Goal: Entertainment & Leisure: Consume media (video, audio)

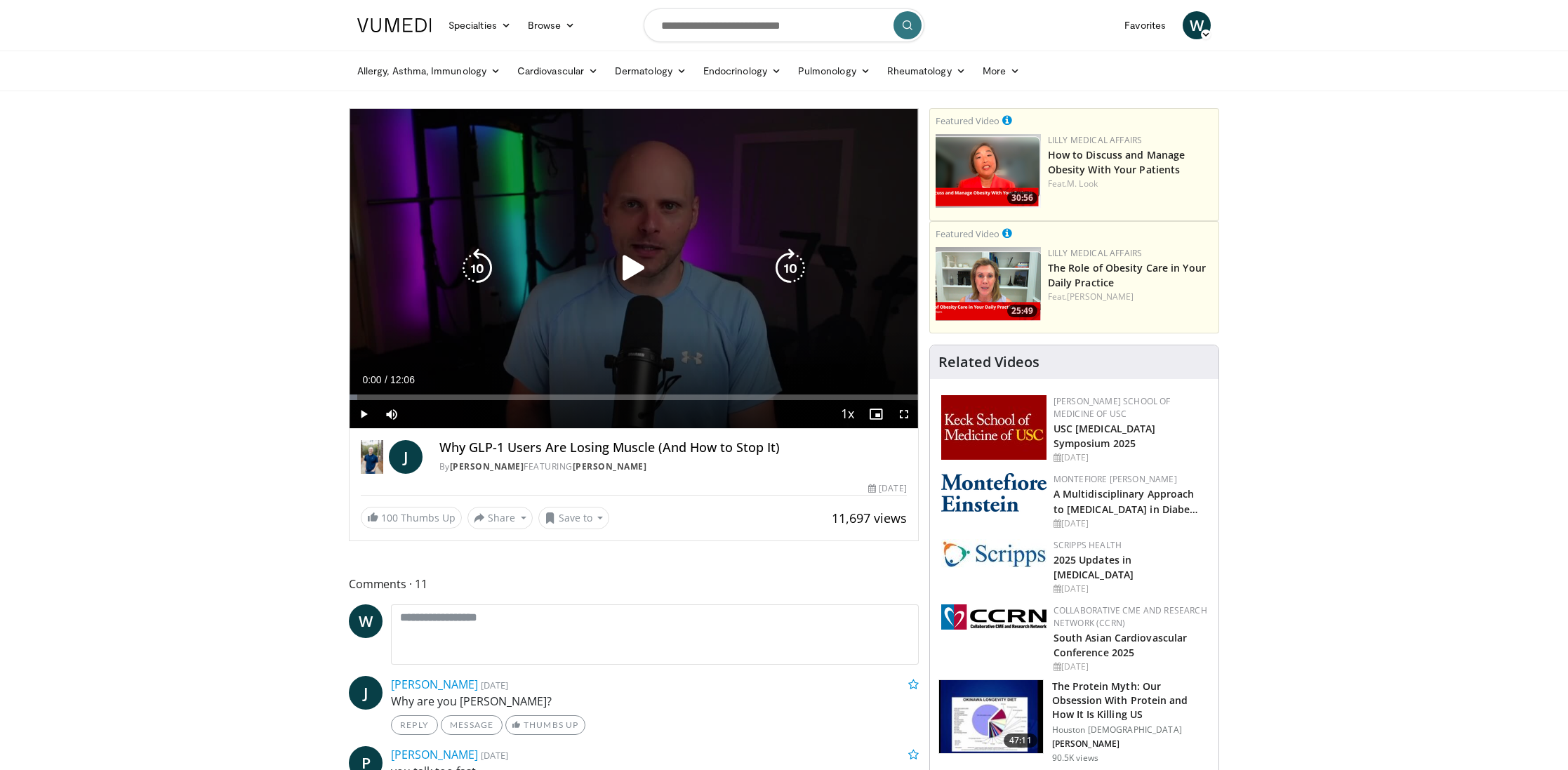
click at [362, 414] on span "Video Player" at bounding box center [363, 414] width 28 height 28
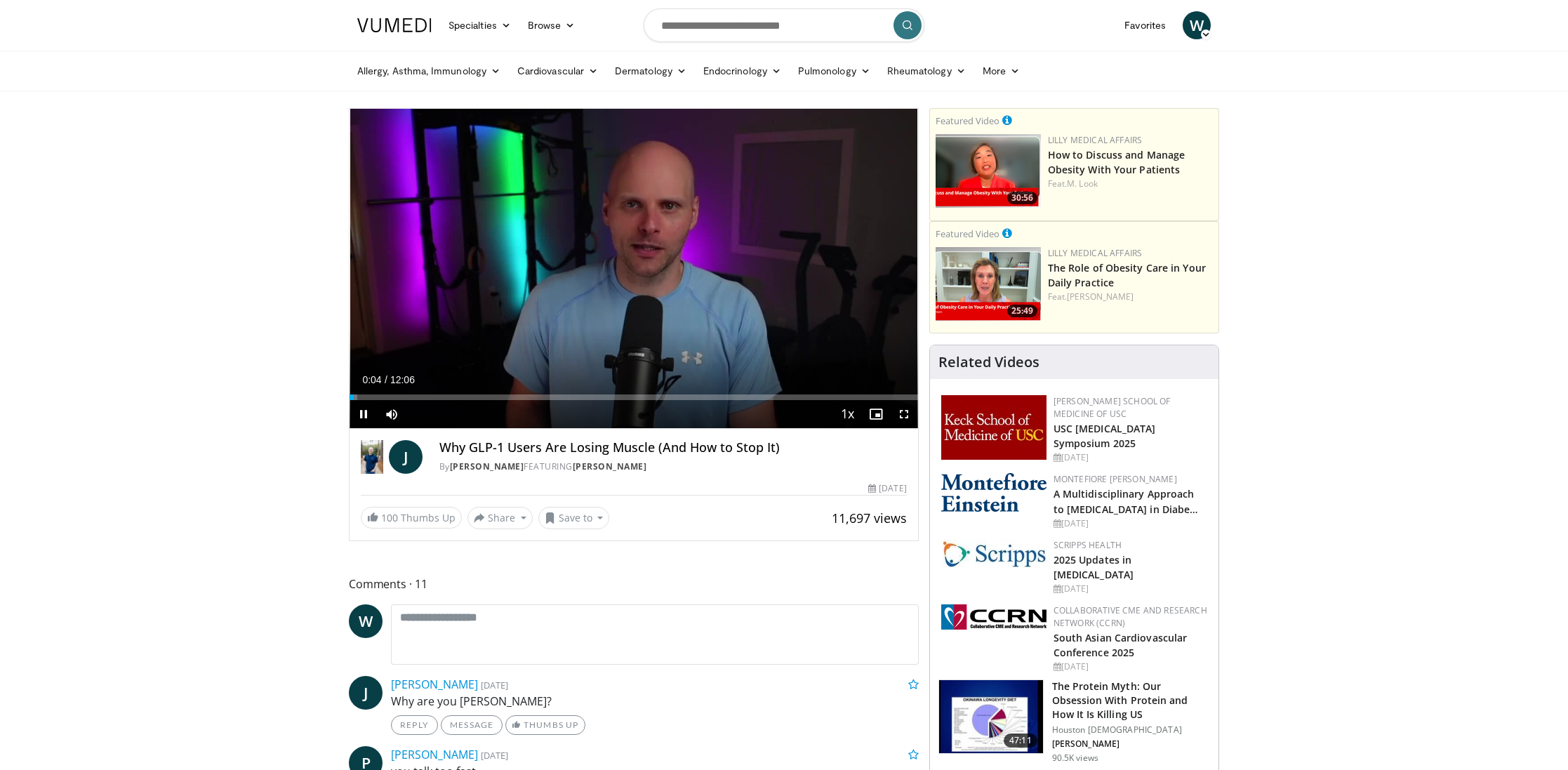
click at [902, 416] on span "Video Player" at bounding box center [903, 414] width 28 height 28
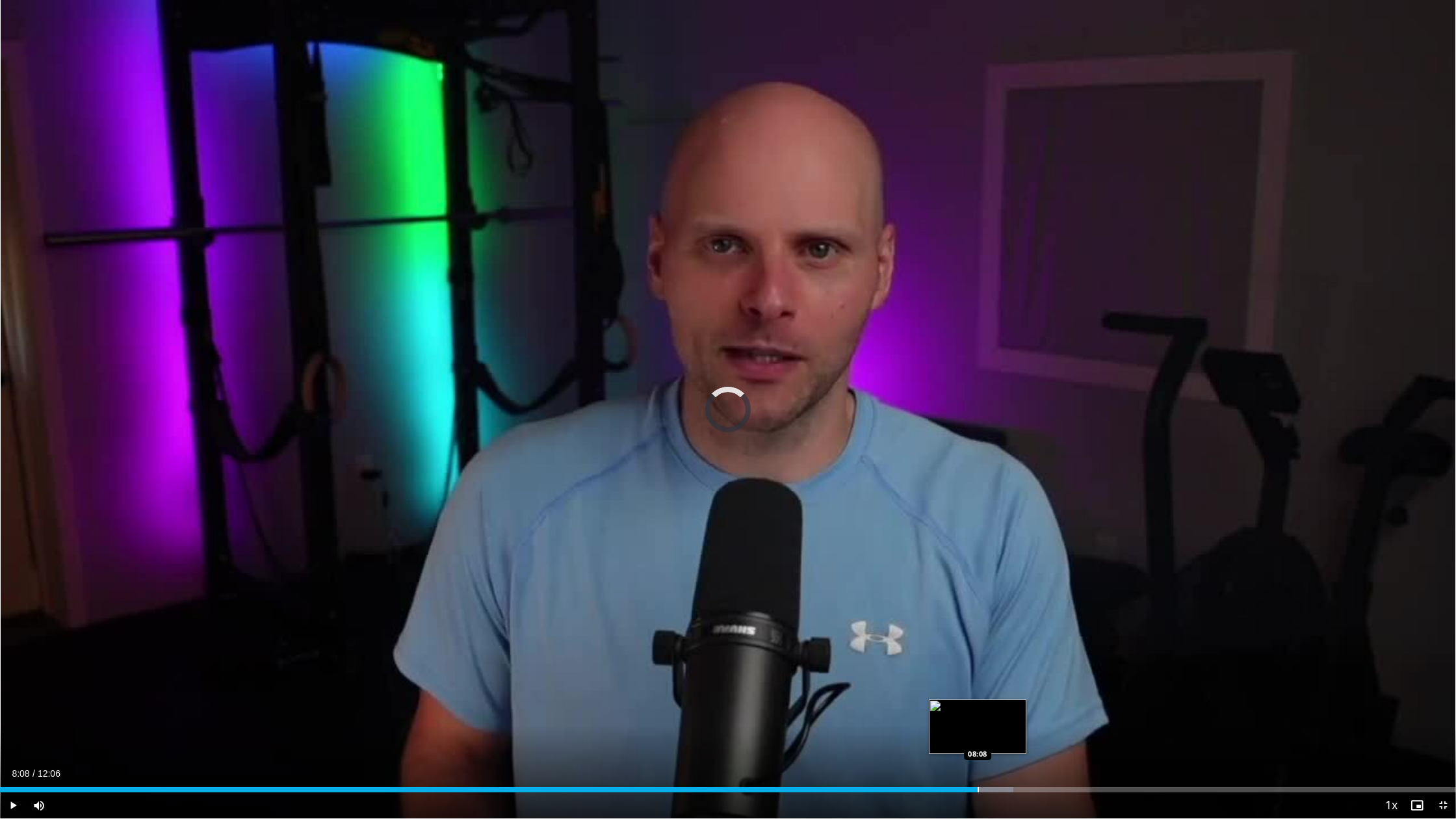
click at [978, 713] on div "Progress Bar" at bounding box center [978, 790] width 1 height 5
click at [1005, 713] on div "Progress Bar" at bounding box center [1006, 790] width 1 height 5
click at [1035, 713] on div "Progress Bar" at bounding box center [1036, 790] width 1 height 5
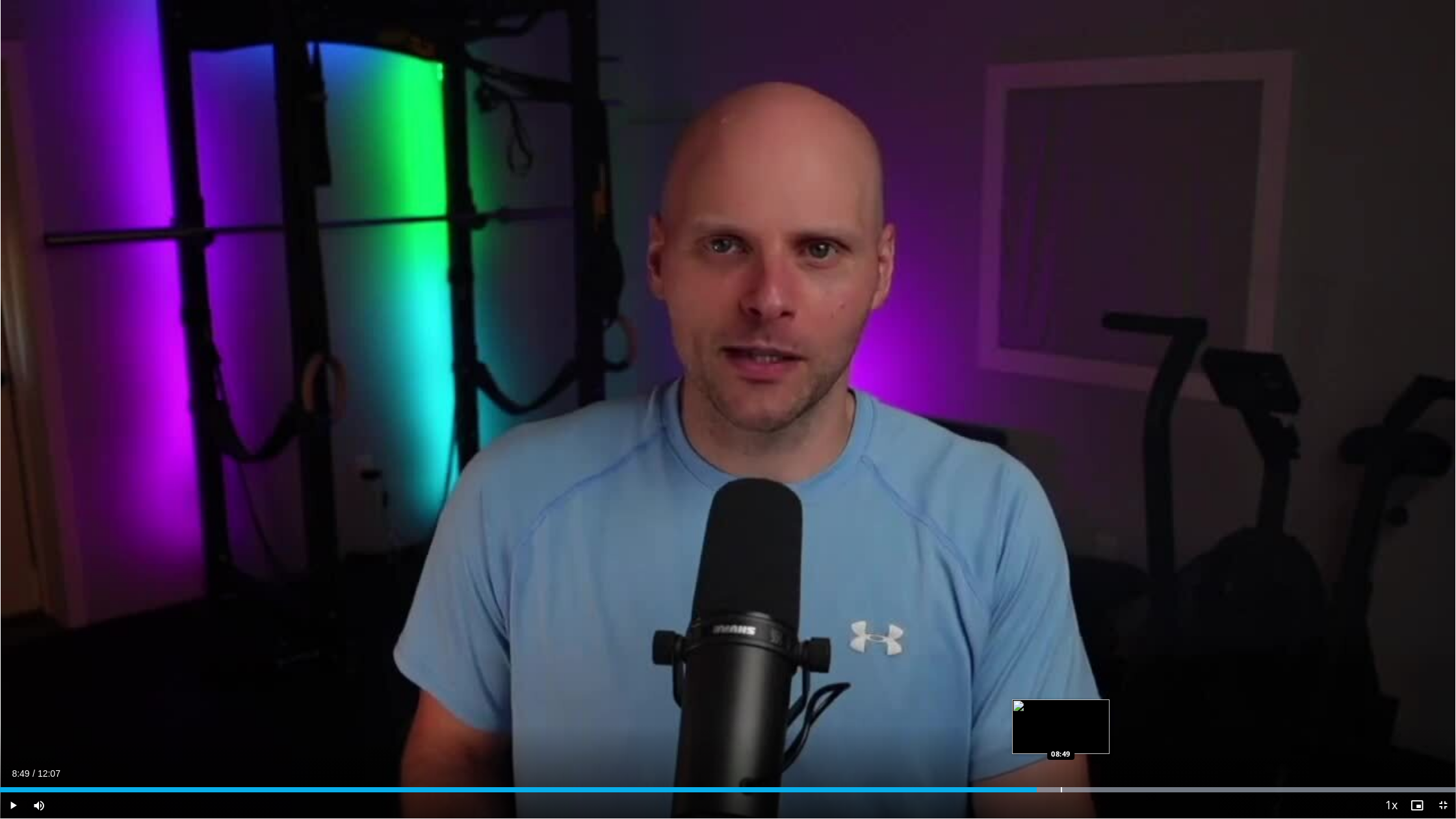
click at [1061, 713] on div "Progress Bar" at bounding box center [1061, 790] width 1 height 5
click at [1087, 713] on div "Progress Bar" at bounding box center [1088, 790] width 1 height 5
click at [1112, 713] on div "Progress Bar" at bounding box center [1113, 790] width 1 height 5
click at [1088, 713] on div "Progress Bar" at bounding box center [1089, 790] width 1 height 5
click at [1181, 713] on div "Progress Bar" at bounding box center [1182, 790] width 1 height 5
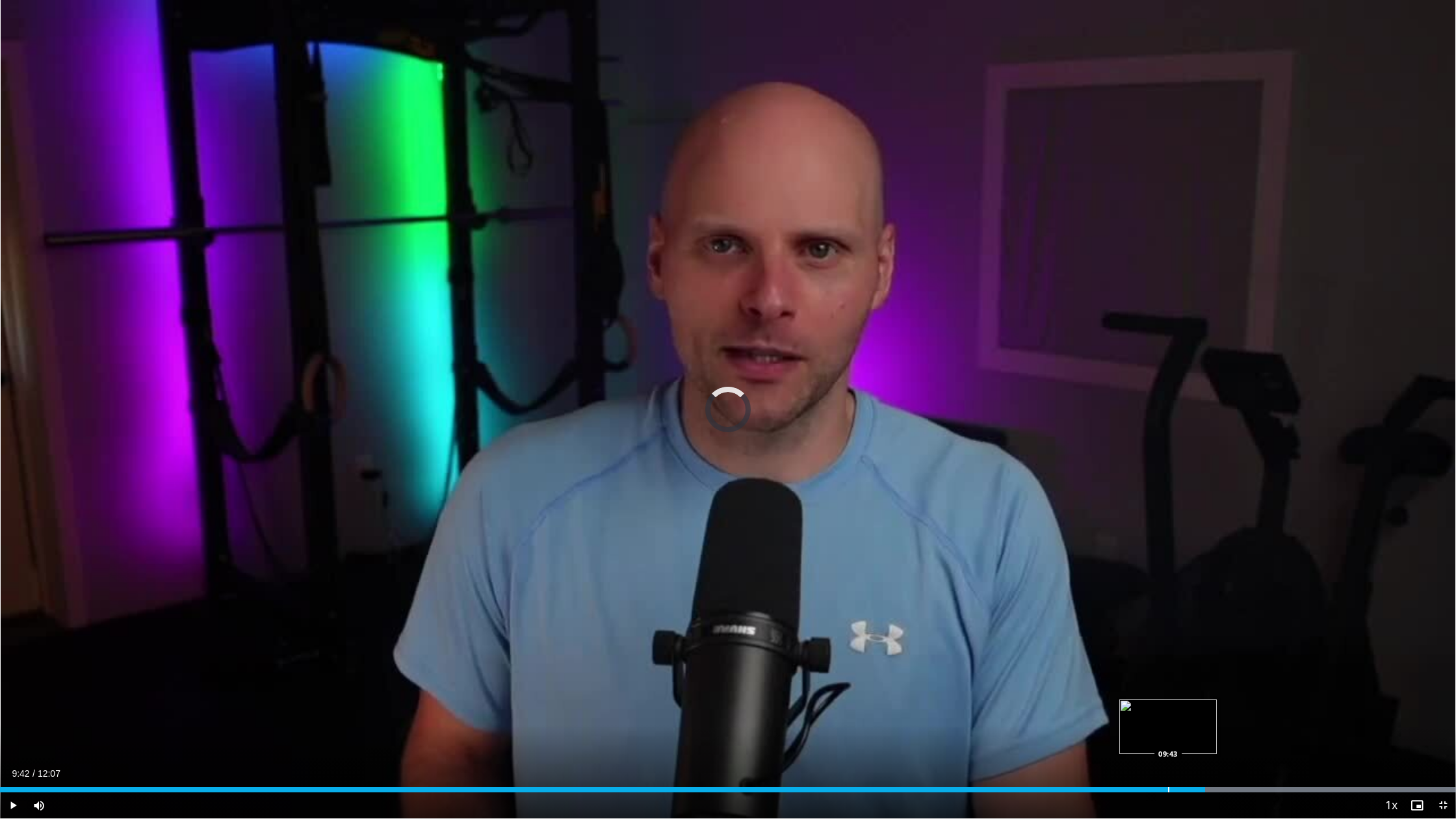
click at [1167, 713] on div "09:42" at bounding box center [602, 790] width 1205 height 5
